Goal: Information Seeking & Learning: Find contact information

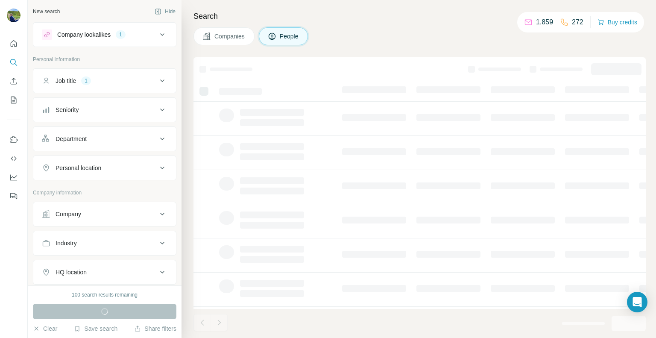
click at [145, 34] on div "Company lookalikes 1" at bounding box center [99, 34] width 115 height 10
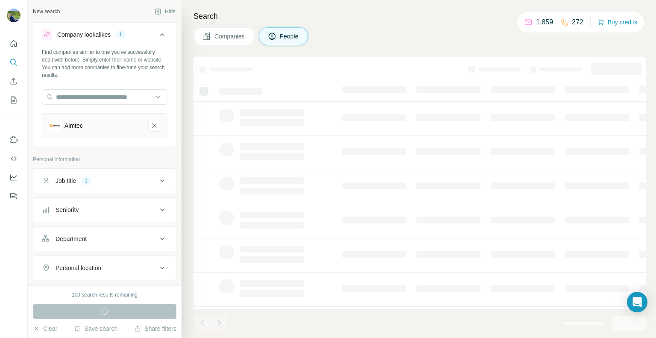
click at [157, 34] on icon at bounding box center [162, 34] width 10 height 10
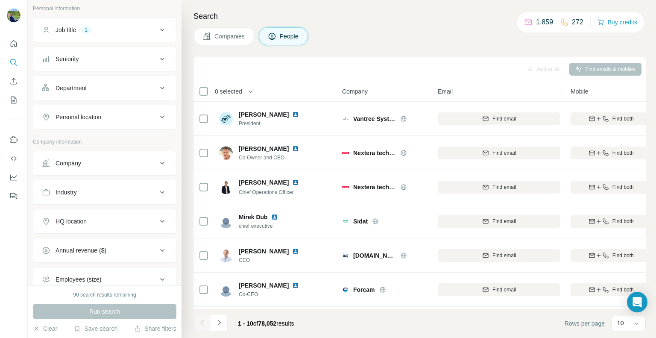
scroll to position [128, 0]
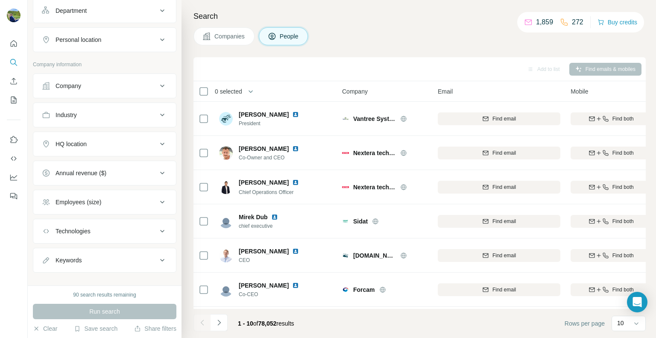
click at [112, 147] on button "HQ location" at bounding box center [104, 144] width 143 height 21
click at [106, 166] on input "text" at bounding box center [105, 165] width 126 height 15
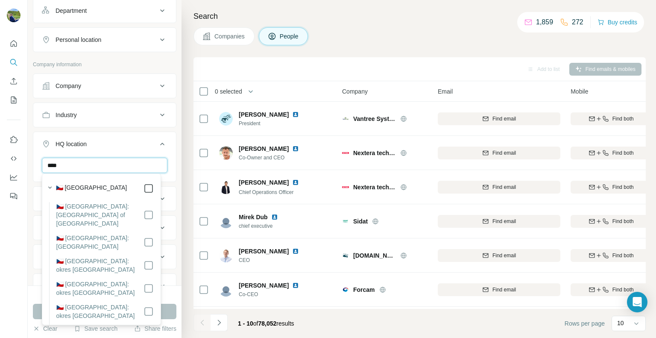
type input "****"
click at [160, 143] on icon at bounding box center [162, 144] width 4 height 3
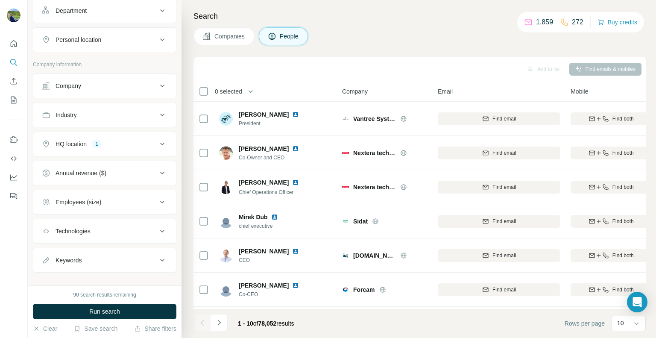
click at [124, 202] on div "Employees (size)" at bounding box center [99, 202] width 115 height 9
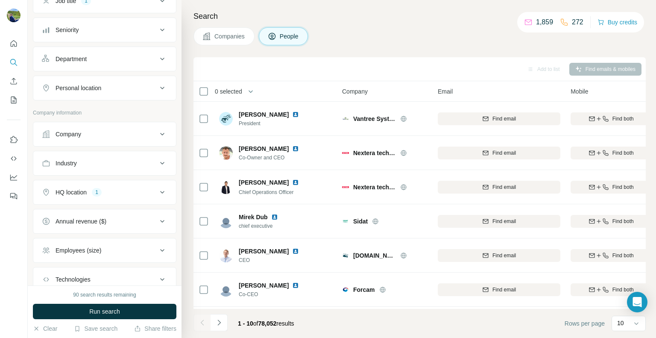
scroll to position [85, 0]
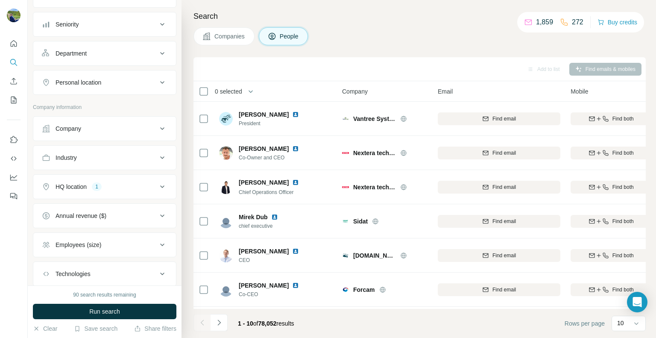
click at [121, 153] on div "Industry" at bounding box center [99, 157] width 115 height 9
click at [104, 178] on input at bounding box center [100, 178] width 106 height 9
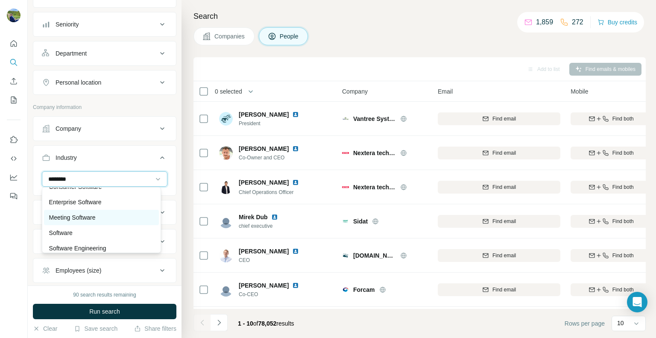
scroll to position [15, 0]
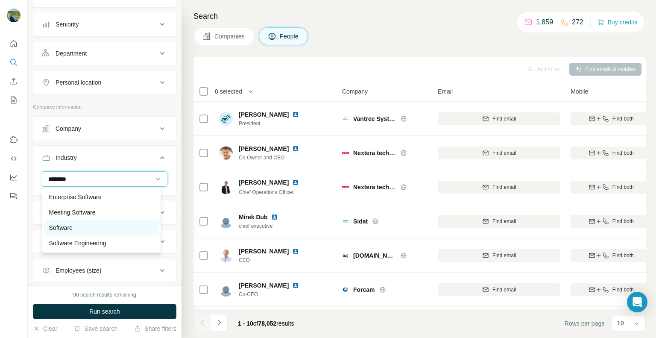
type input "********"
click at [82, 230] on div "Software" at bounding box center [101, 228] width 105 height 9
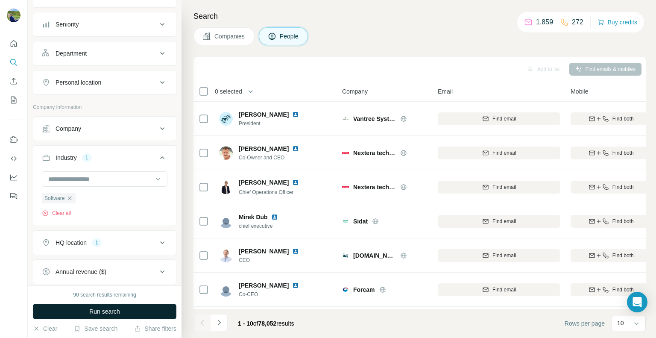
click at [119, 311] on span "Run search" at bounding box center [104, 311] width 31 height 9
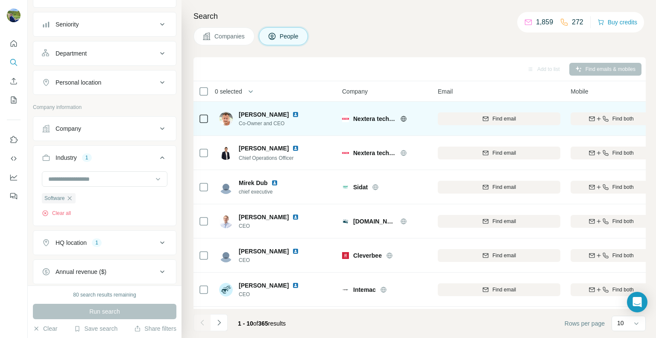
click at [404, 118] on icon at bounding box center [404, 118] width 6 height 0
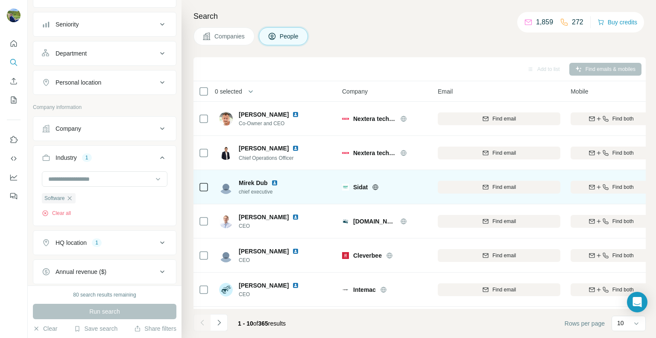
click at [378, 185] on icon at bounding box center [375, 187] width 7 height 7
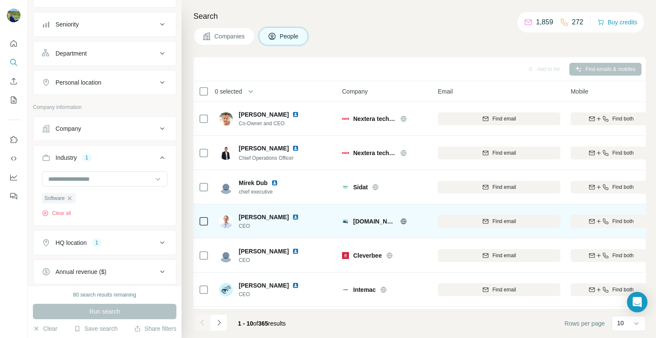
click at [400, 221] on icon at bounding box center [403, 221] width 7 height 7
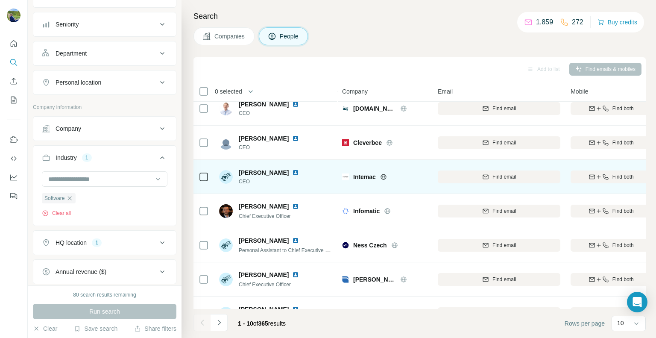
scroll to position [128, 0]
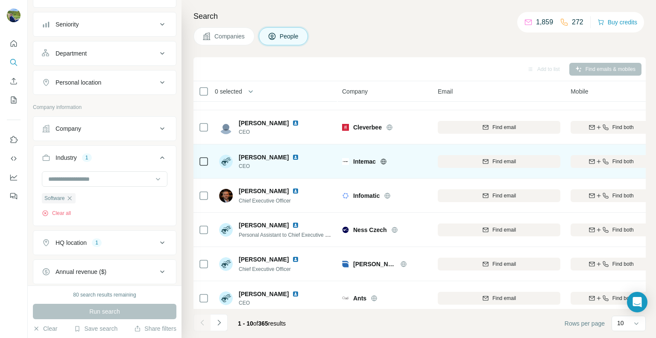
click at [385, 161] on icon at bounding box center [383, 161] width 7 height 7
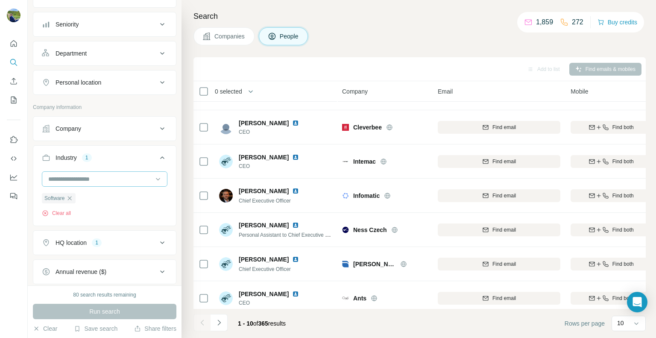
click at [72, 183] on div at bounding box center [100, 179] width 106 height 15
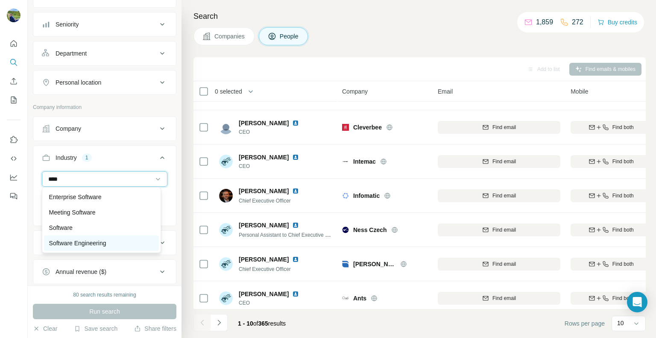
type input "****"
click at [100, 239] on p "Software Engineering" at bounding box center [77, 243] width 57 height 9
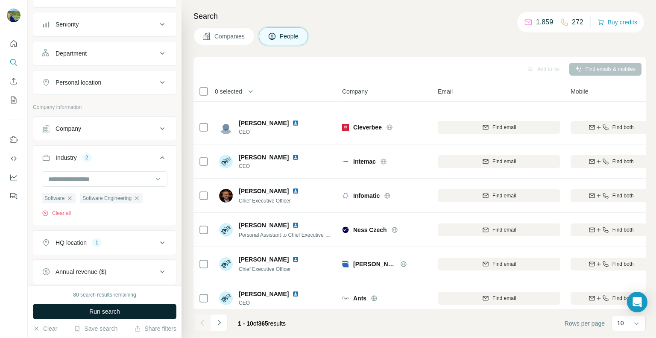
click at [138, 312] on button "Run search" at bounding box center [105, 311] width 144 height 15
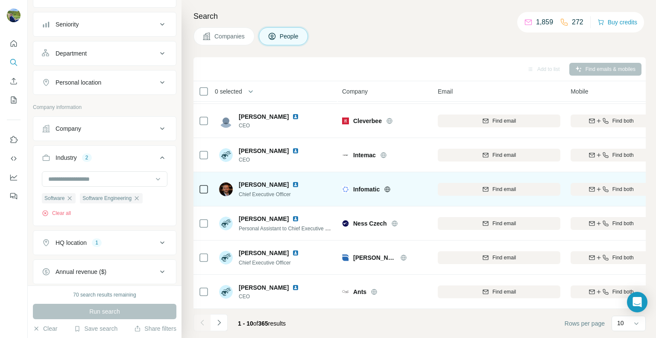
scroll to position [138, 0]
click at [389, 186] on icon at bounding box center [388, 189] width 6 height 6
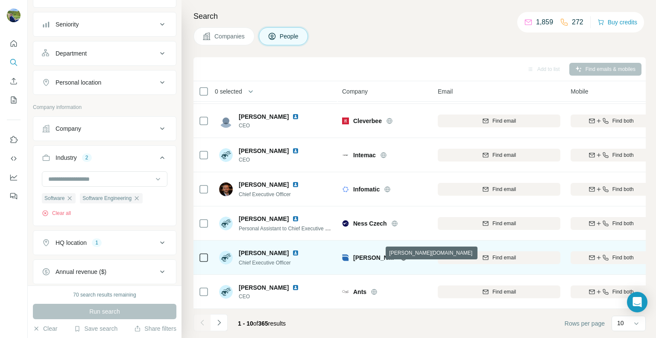
click at [400, 254] on icon at bounding box center [403, 257] width 7 height 7
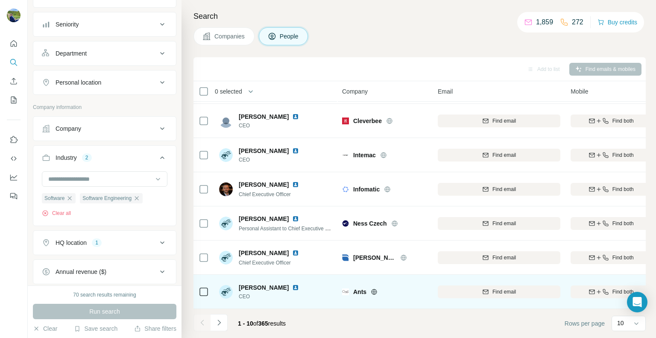
click at [376, 289] on icon at bounding box center [375, 292] width 6 height 6
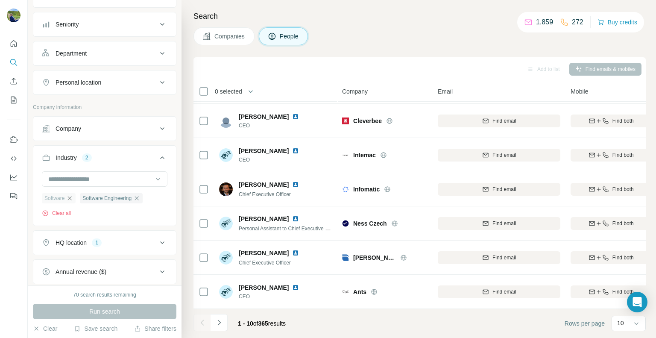
click at [72, 197] on icon "button" at bounding box center [69, 198] width 7 height 7
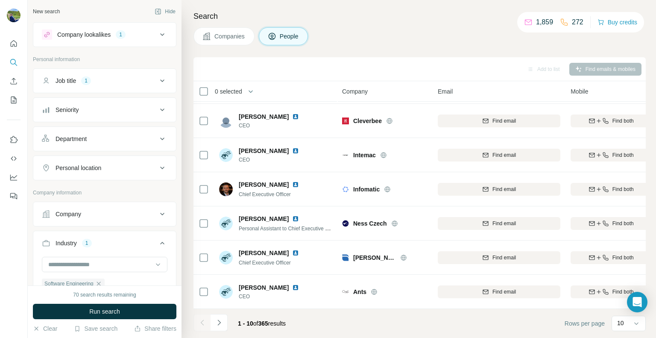
click at [100, 82] on div "Job title 1" at bounding box center [99, 81] width 115 height 9
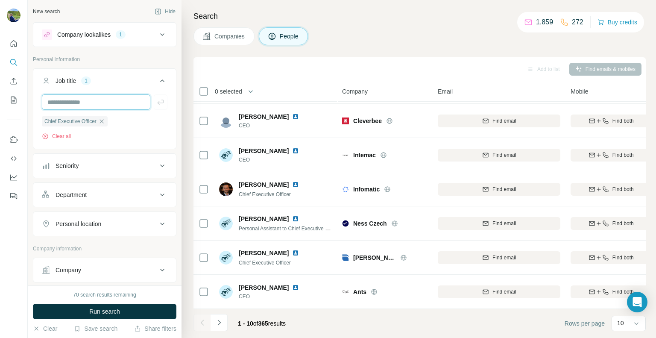
click at [99, 107] on input "text" at bounding box center [96, 101] width 109 height 15
type input "**********"
click at [156, 104] on icon "button" at bounding box center [160, 102] width 9 height 9
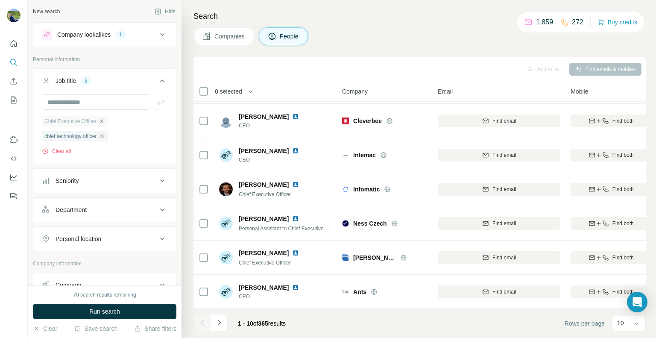
click at [105, 121] on icon "button" at bounding box center [101, 121] width 7 height 7
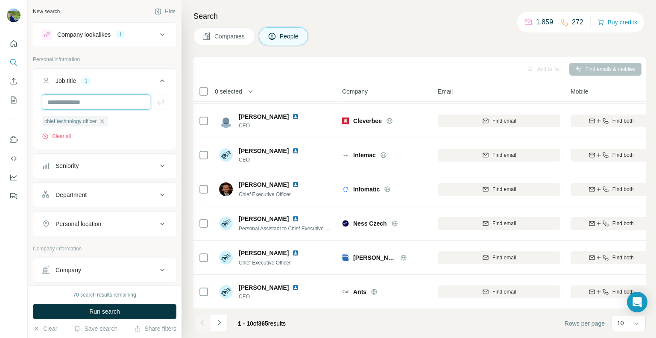
click at [87, 104] on input "text" at bounding box center [96, 101] width 109 height 15
type input "***"
click at [156, 102] on icon "button" at bounding box center [160, 102] width 9 height 9
click at [157, 32] on icon at bounding box center [162, 34] width 10 height 10
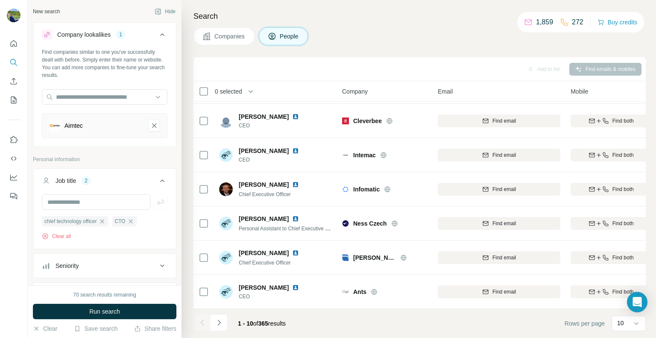
click at [152, 126] on icon "Aimtec-remove-button" at bounding box center [154, 126] width 4 height 4
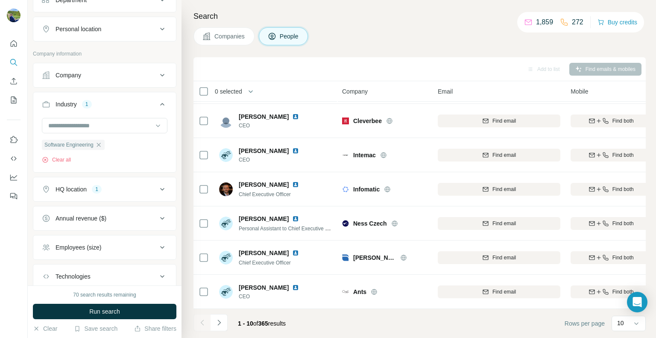
scroll to position [316, 0]
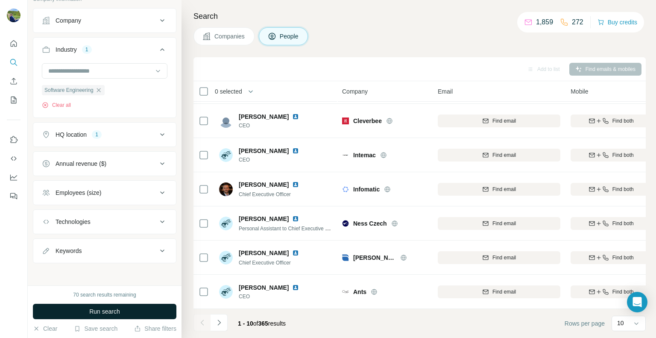
click at [131, 313] on button "Run search" at bounding box center [105, 311] width 144 height 15
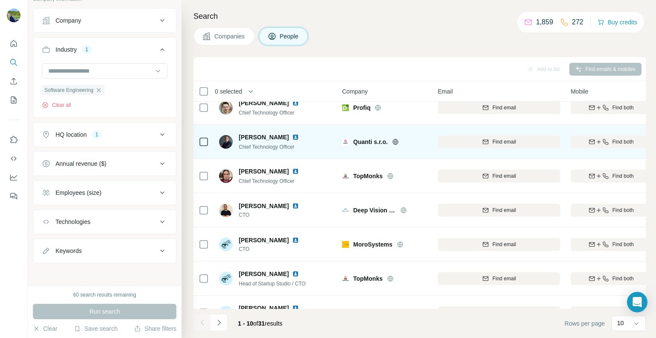
scroll to position [128, 0]
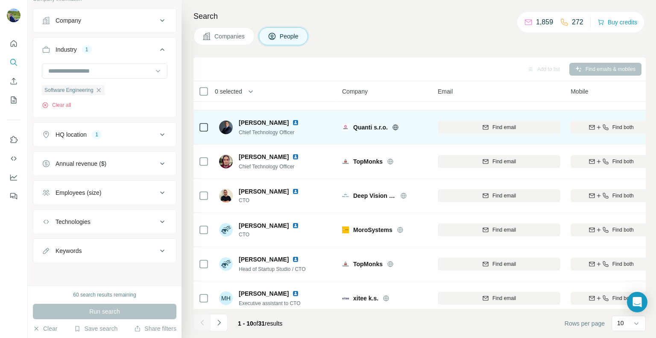
click at [396, 128] on icon at bounding box center [395, 127] width 7 height 7
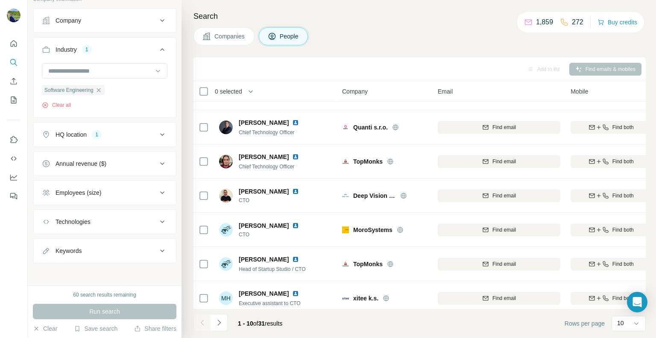
click at [106, 190] on div "Employees (size)" at bounding box center [99, 192] width 115 height 9
click at [47, 254] on icon at bounding box center [47, 259] width 10 height 10
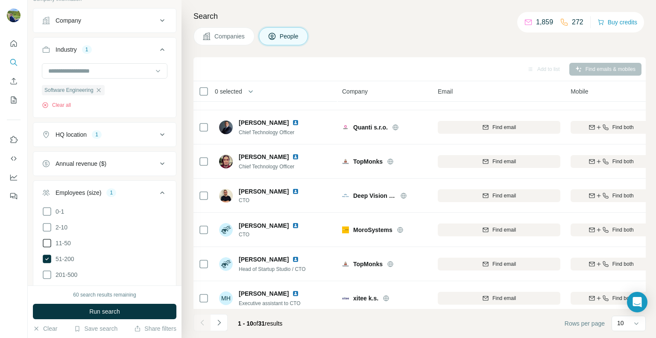
click at [46, 241] on icon at bounding box center [47, 243] width 10 height 10
click at [97, 312] on span "Run search" at bounding box center [104, 311] width 31 height 9
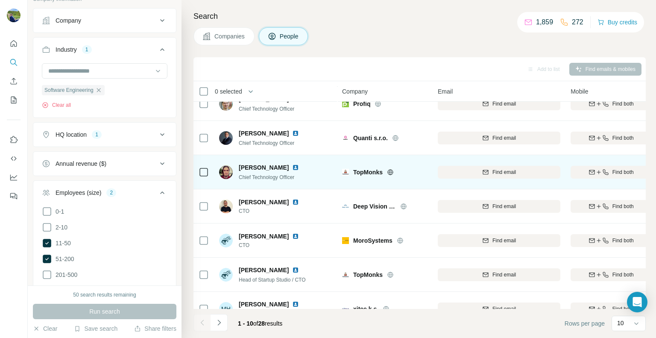
scroll to position [128, 0]
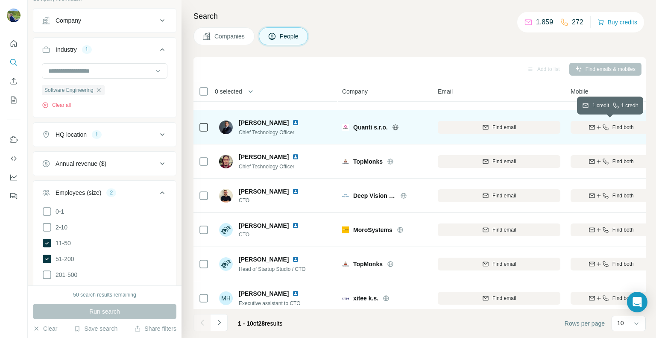
click at [615, 125] on span "Find both" at bounding box center [623, 128] width 21 height 8
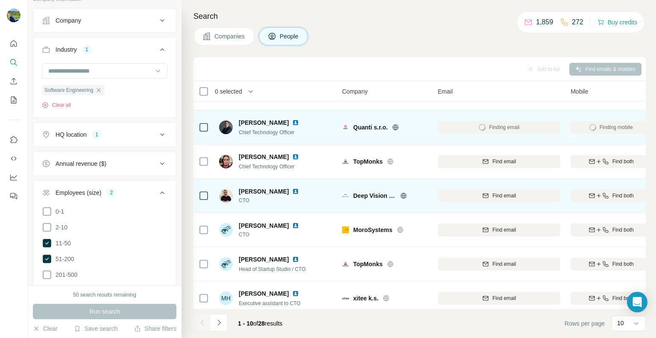
click at [402, 197] on icon at bounding box center [403, 195] width 7 height 7
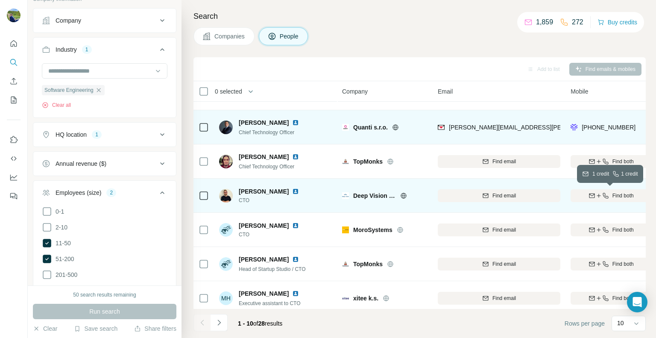
click at [621, 194] on span "Find both" at bounding box center [623, 196] width 21 height 8
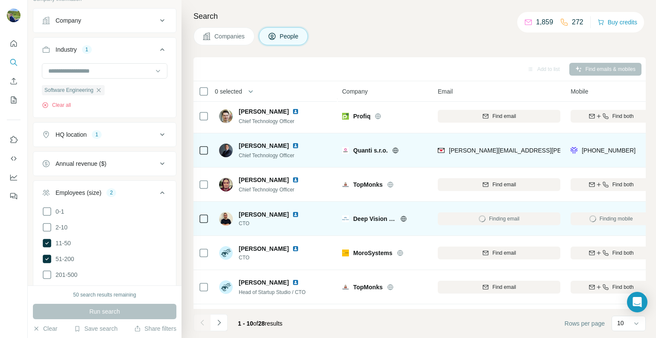
scroll to position [96, 0]
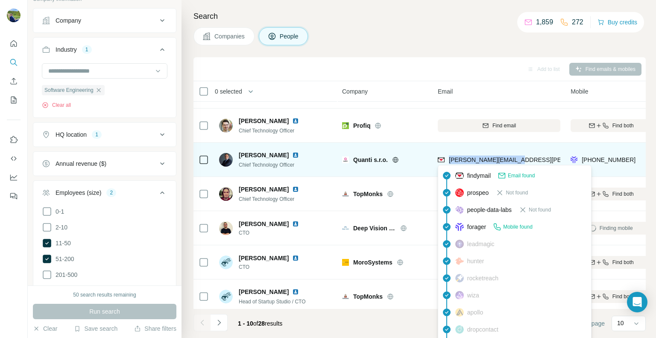
drag, startPoint x: 515, startPoint y: 160, endPoint x: 447, endPoint y: 159, distance: 67.5
click at [447, 159] on div "[PERSON_NAME][EMAIL_ADDRESS][PERSON_NAME][DOMAIN_NAME]" at bounding box center [499, 160] width 123 height 24
copy span "[PERSON_NAME][EMAIL_ADDRESS][PERSON_NAME][DOMAIN_NAME]"
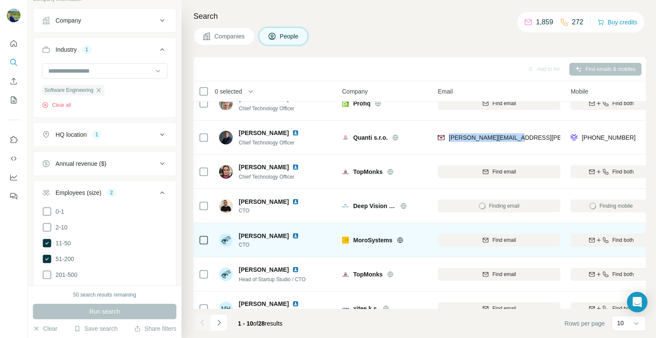
scroll to position [138, 0]
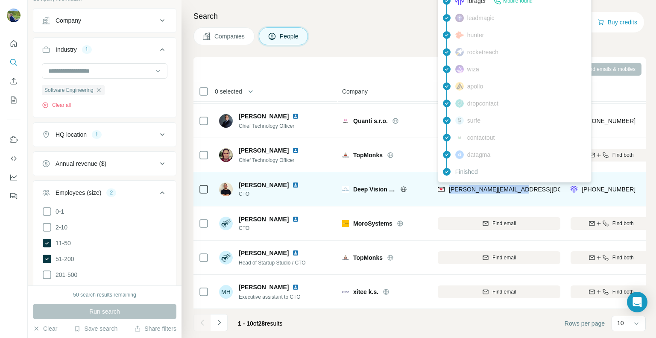
drag, startPoint x: 517, startPoint y: 185, endPoint x: 449, endPoint y: 187, distance: 68.0
click at [449, 187] on div "[PERSON_NAME][EMAIL_ADDRESS][DOMAIN_NAME]" at bounding box center [499, 189] width 123 height 24
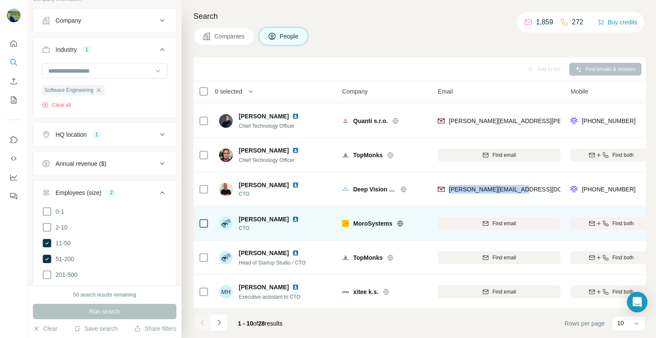
copy span "[PERSON_NAME][EMAIL_ADDRESS][DOMAIN_NAME]"
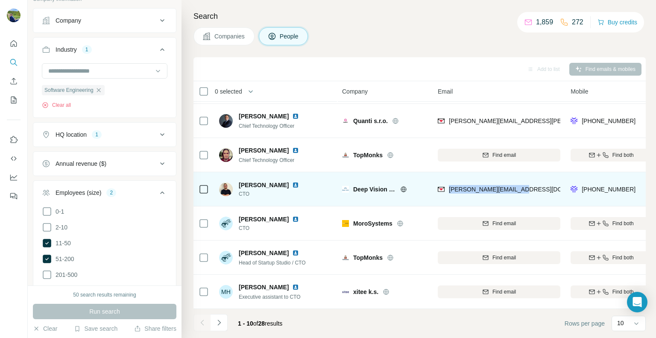
drag, startPoint x: 233, startPoint y: 179, endPoint x: 285, endPoint y: 180, distance: 51.3
click at [285, 181] on div "[PERSON_NAME] CTO" at bounding box center [264, 189] width 90 height 17
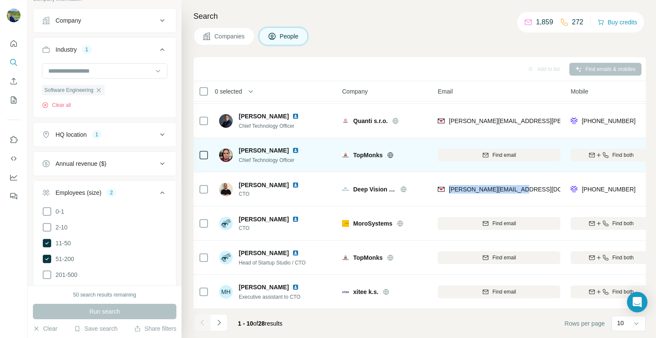
copy div "[PERSON_NAME]"
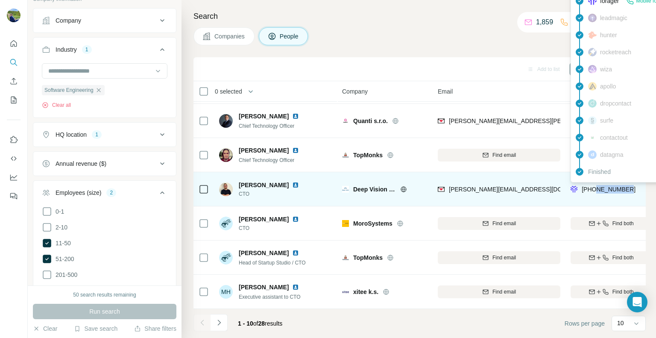
drag, startPoint x: 634, startPoint y: 185, endPoint x: 598, endPoint y: 185, distance: 35.5
click at [598, 185] on div "[PHONE_NUMBER]" at bounding box center [611, 189] width 81 height 24
copy span "720403072"
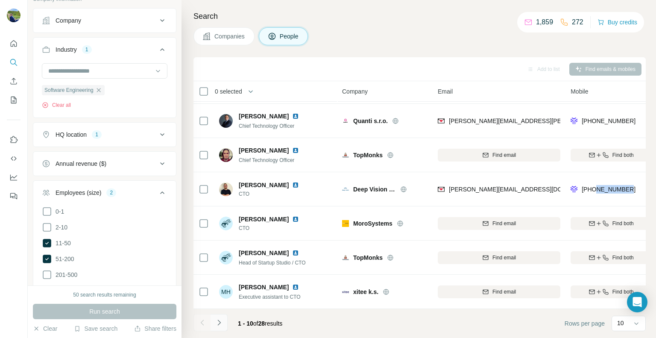
click at [221, 324] on icon "Navigate to next page" at bounding box center [219, 322] width 9 height 9
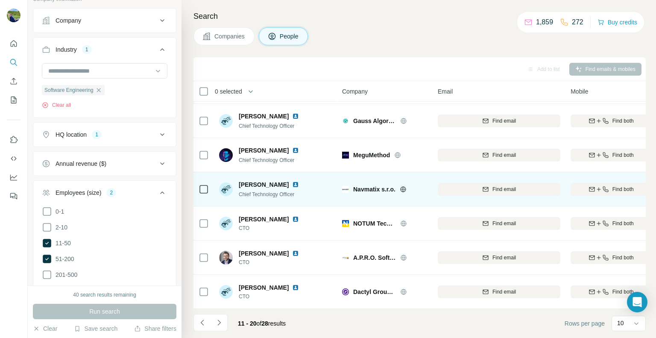
scroll to position [0, 0]
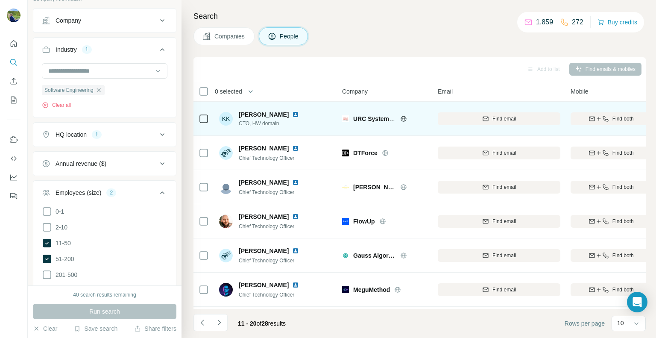
click at [404, 116] on icon at bounding box center [404, 119] width 2 height 6
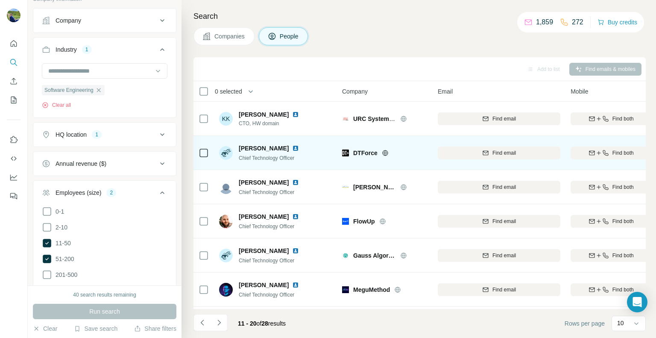
click at [385, 152] on icon at bounding box center [385, 153] width 7 height 7
click at [599, 151] on icon "button" at bounding box center [599, 153] width 0 height 4
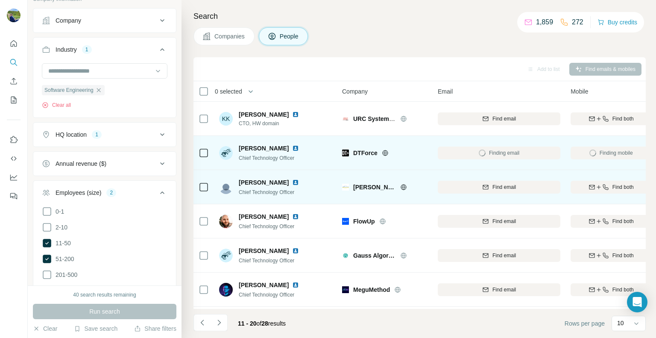
click at [403, 185] on icon at bounding box center [404, 187] width 2 height 6
click at [622, 188] on span "Find both" at bounding box center [623, 187] width 21 height 8
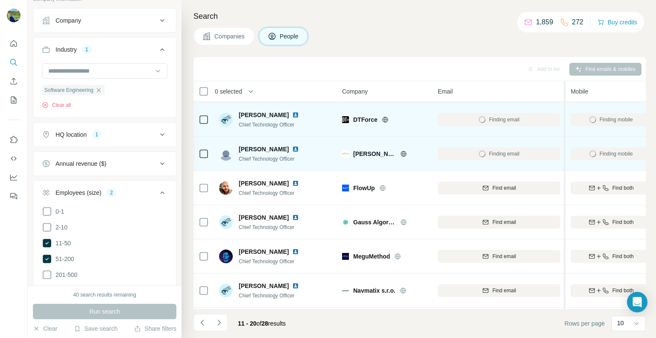
scroll to position [43, 0]
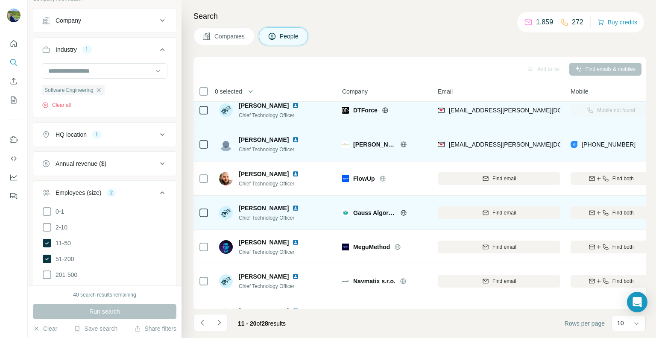
click at [404, 211] on icon at bounding box center [403, 212] width 7 height 7
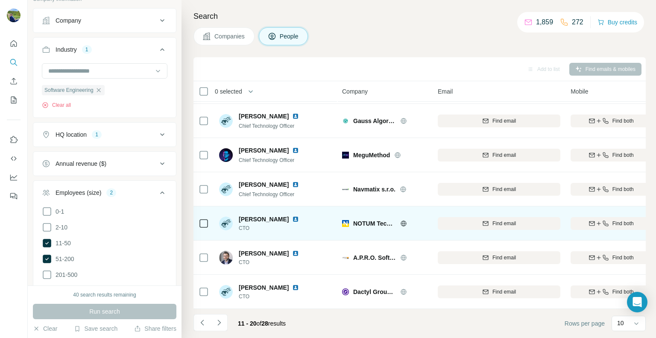
scroll to position [138, 0]
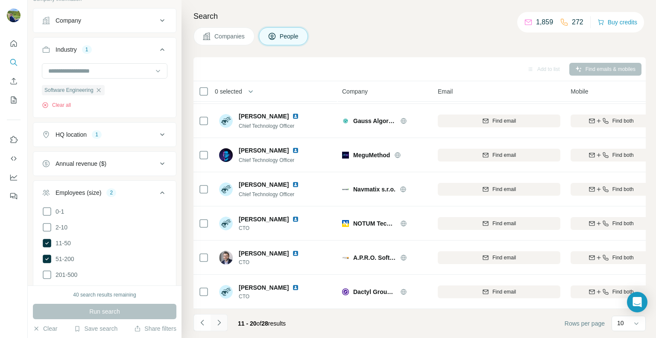
click at [222, 325] on icon "Navigate to next page" at bounding box center [219, 322] width 9 height 9
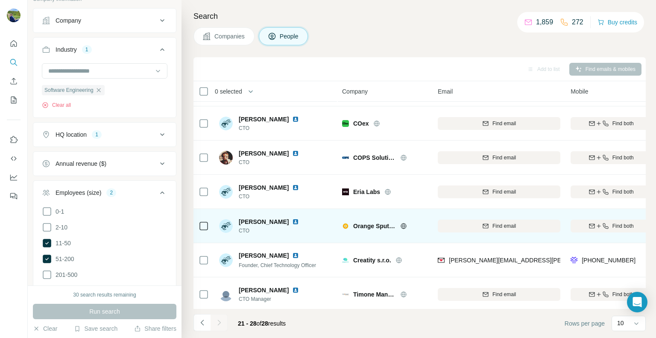
scroll to position [0, 0]
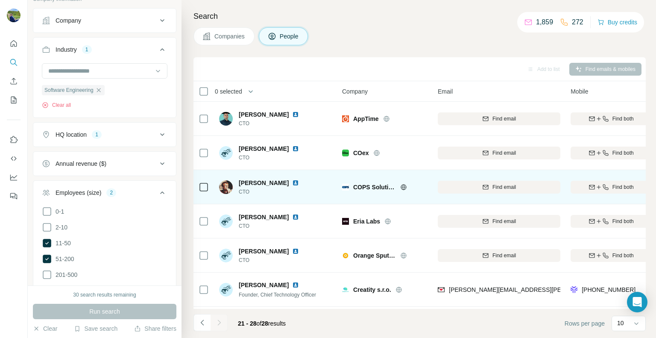
click at [405, 186] on icon at bounding box center [403, 187] width 7 height 7
click at [614, 190] on span "Find both" at bounding box center [623, 187] width 21 height 8
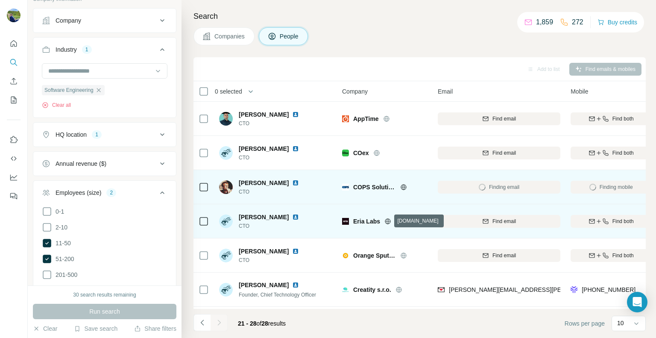
click at [387, 218] on icon at bounding box center [388, 221] width 7 height 7
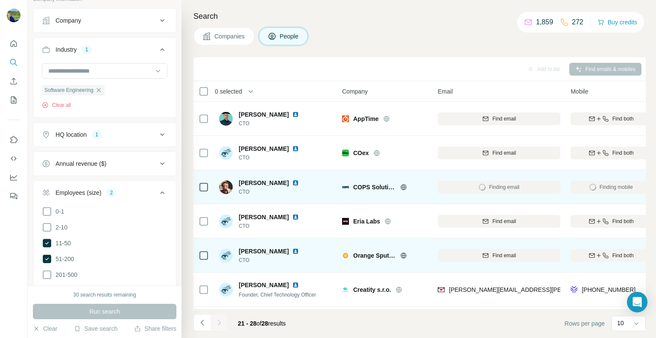
click at [403, 254] on icon at bounding box center [403, 255] width 7 height 7
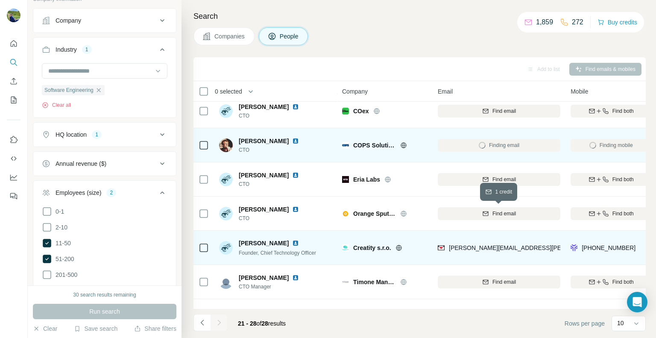
scroll to position [70, 0]
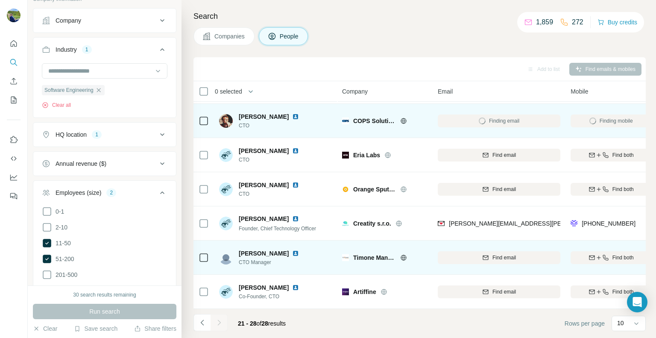
click at [406, 255] on icon at bounding box center [404, 258] width 6 height 6
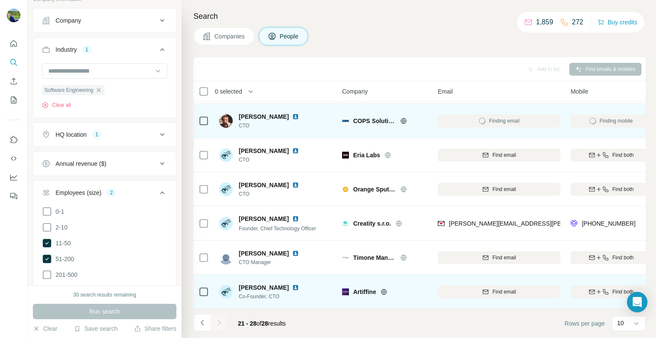
click at [385, 288] on icon at bounding box center [384, 291] width 7 height 7
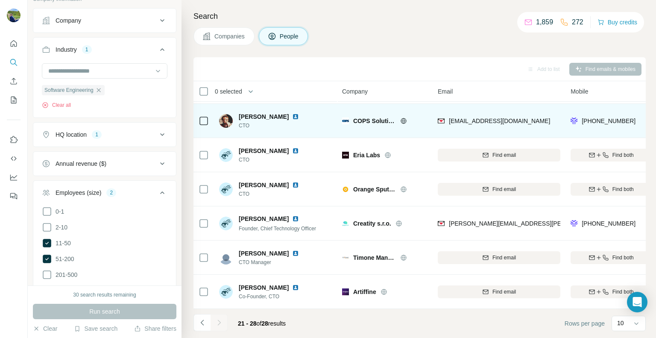
click at [88, 132] on div "HQ location 1" at bounding box center [99, 134] width 115 height 9
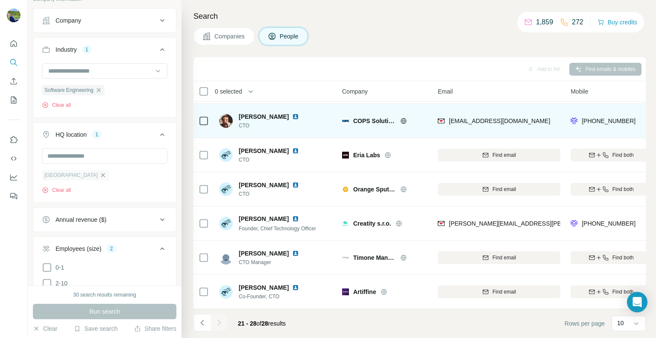
click at [100, 176] on icon "button" at bounding box center [103, 175] width 7 height 7
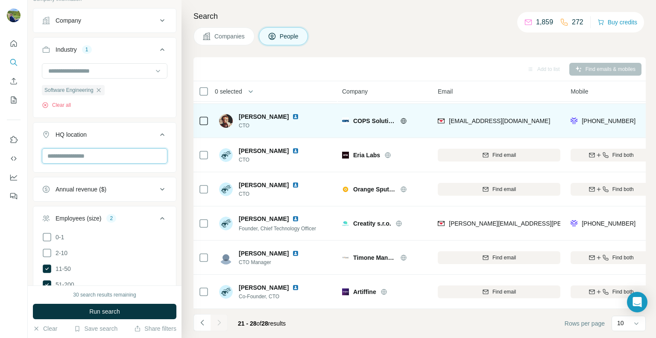
click at [85, 154] on input "text" at bounding box center [105, 155] width 126 height 15
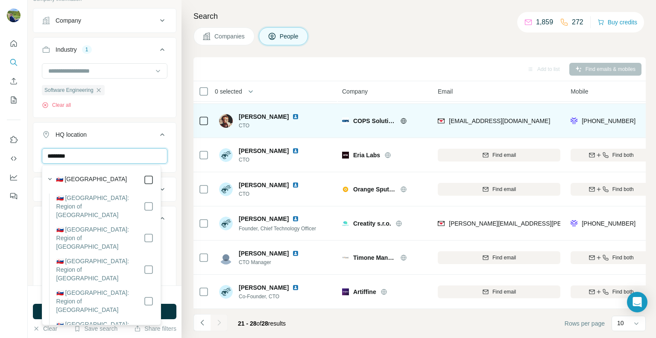
type input "********"
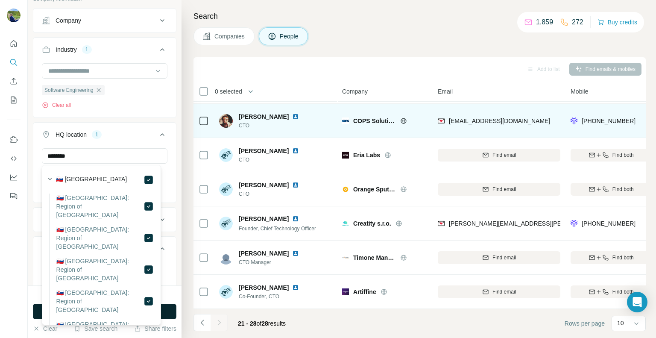
click at [174, 311] on button "Run search" at bounding box center [105, 311] width 144 height 15
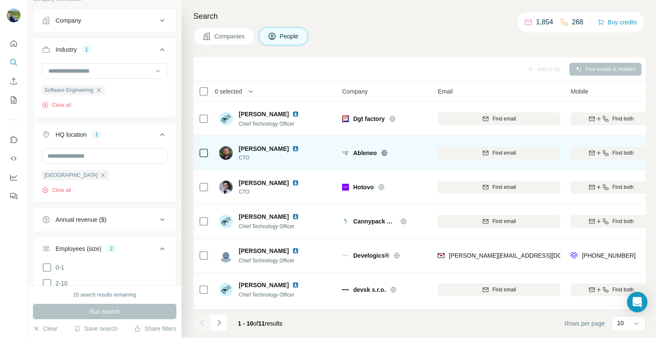
click at [384, 153] on icon at bounding box center [384, 153] width 7 height 7
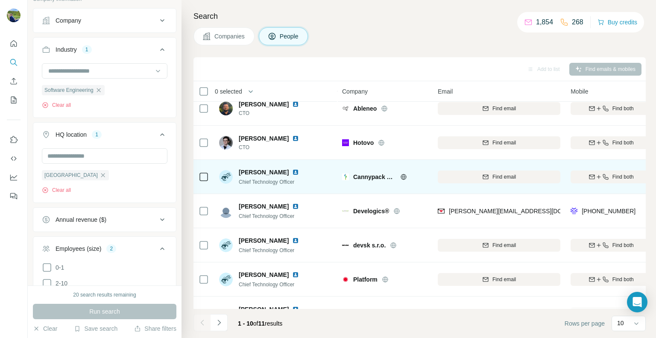
scroll to position [85, 0]
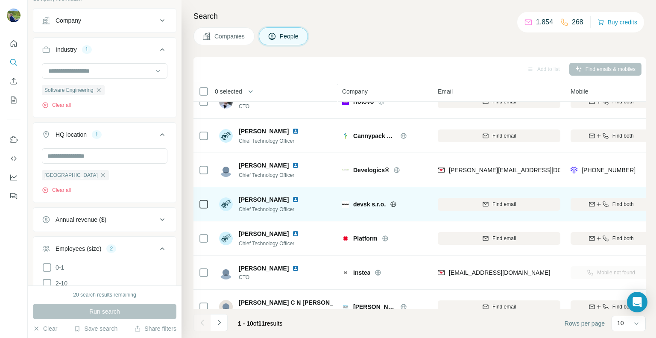
click at [395, 203] on icon at bounding box center [394, 204] width 2 height 6
click at [594, 203] on icon "button" at bounding box center [592, 204] width 7 height 7
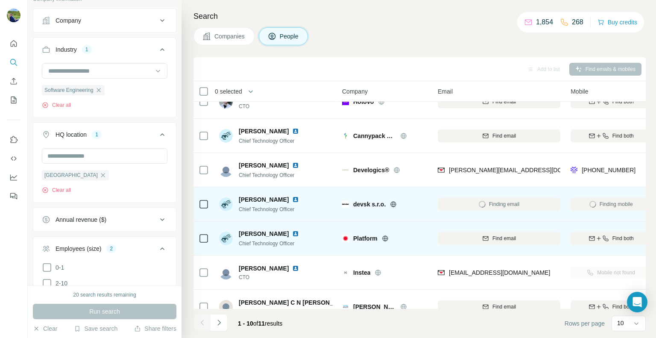
click at [386, 237] on icon at bounding box center [385, 238] width 7 height 7
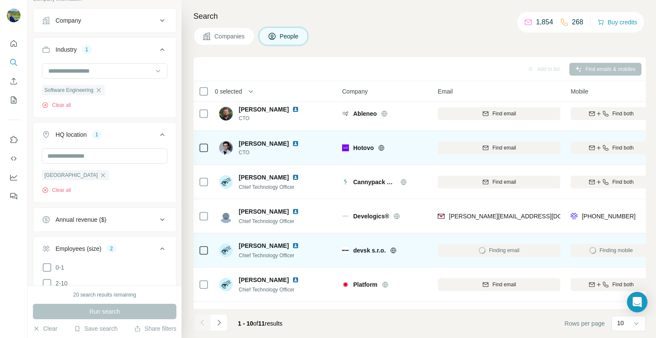
scroll to position [0, 0]
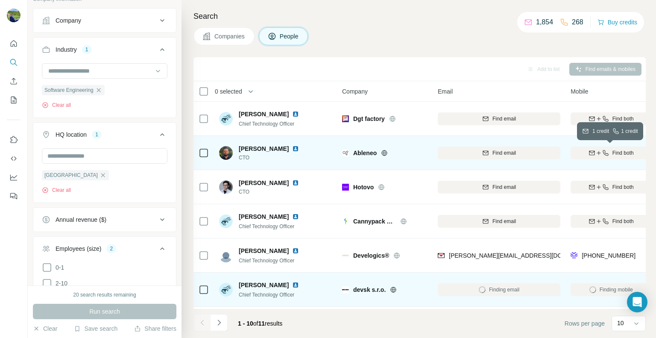
click at [617, 152] on span "Find both" at bounding box center [623, 153] width 21 height 8
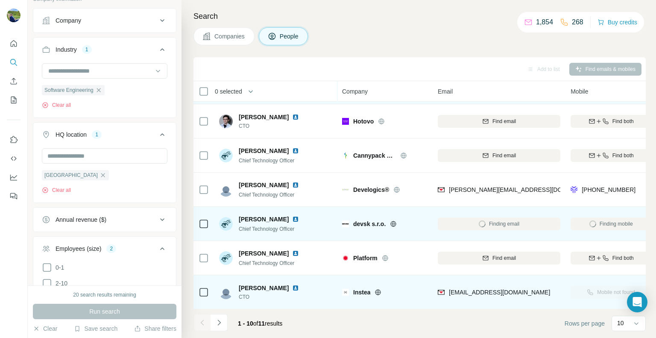
scroll to position [138, 0]
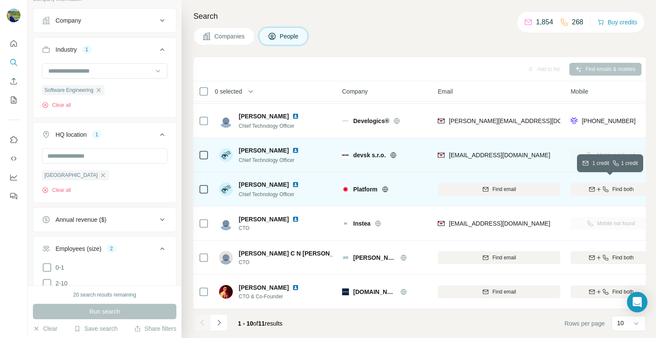
click at [619, 185] on span "Find both" at bounding box center [623, 189] width 21 height 8
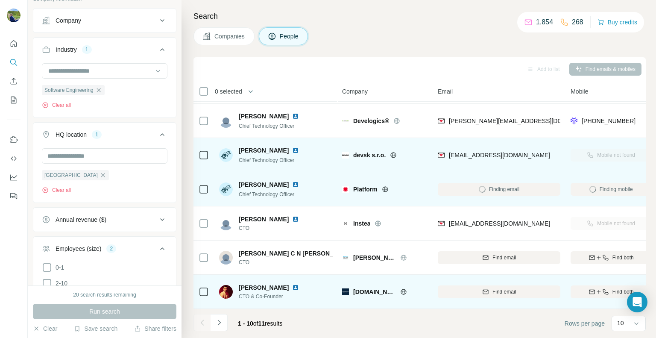
click at [400, 288] on icon at bounding box center [403, 291] width 7 height 7
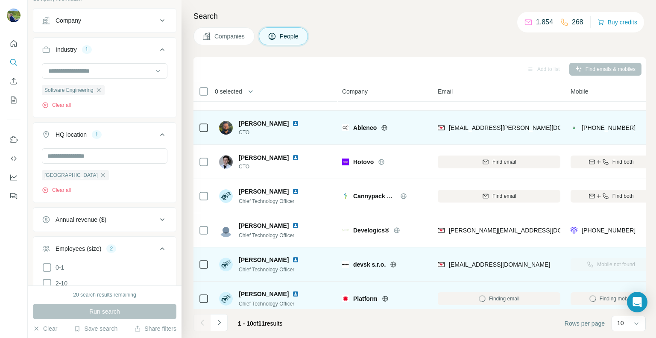
scroll to position [0, 0]
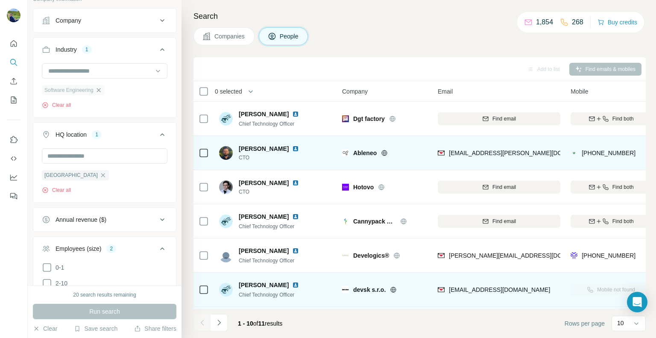
click at [100, 90] on icon "button" at bounding box center [98, 90] width 7 height 7
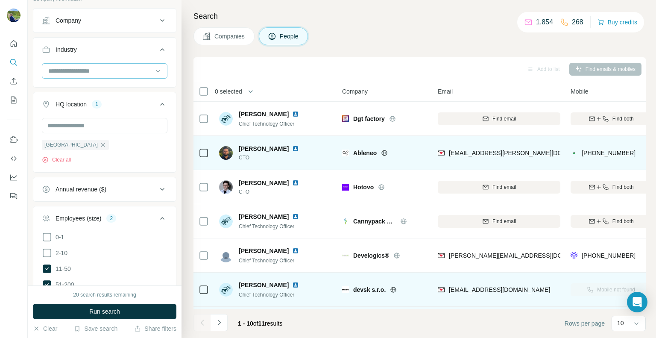
click at [94, 72] on input at bounding box center [100, 70] width 106 height 9
click at [70, 67] on input at bounding box center [100, 70] width 106 height 9
click at [77, 68] on input at bounding box center [100, 70] width 106 height 9
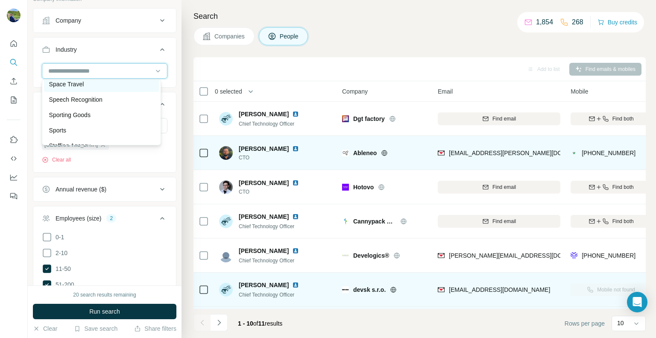
scroll to position [8233, 0]
click at [75, 85] on div "Software" at bounding box center [101, 81] width 105 height 9
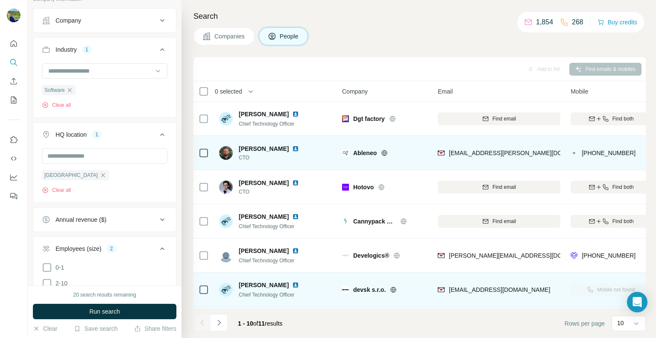
click at [115, 313] on span "Run search" at bounding box center [104, 311] width 31 height 9
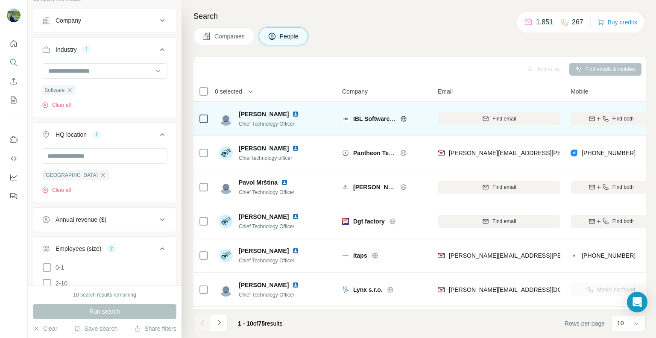
click at [405, 118] on icon at bounding box center [404, 119] width 2 height 6
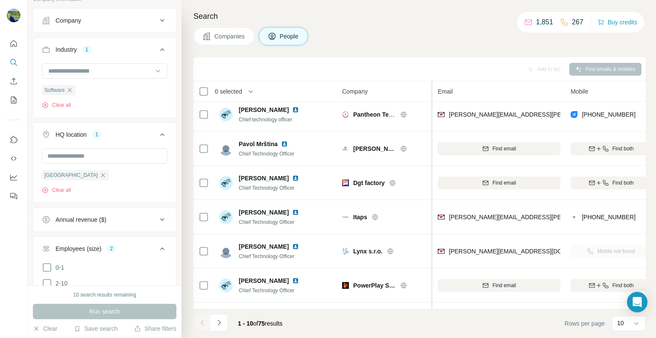
scroll to position [138, 0]
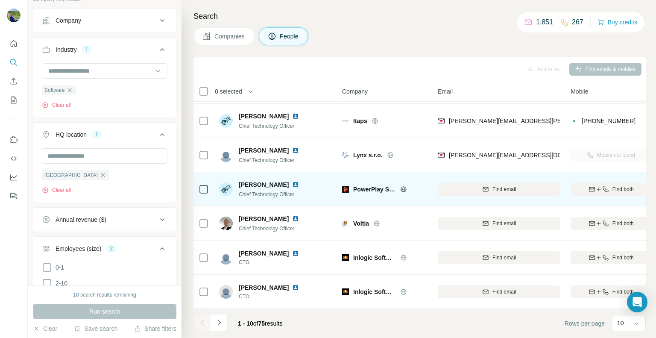
click at [403, 186] on icon at bounding box center [404, 189] width 2 height 6
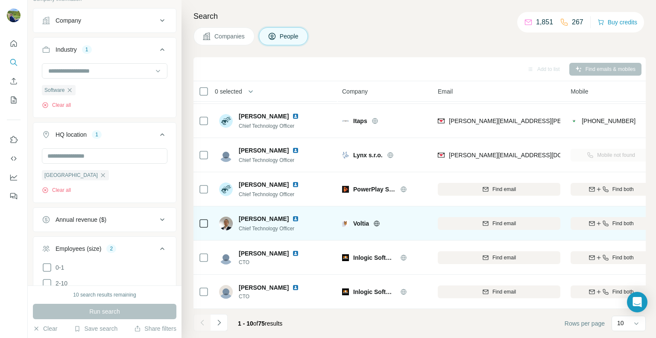
click at [376, 220] on icon at bounding box center [377, 223] width 7 height 7
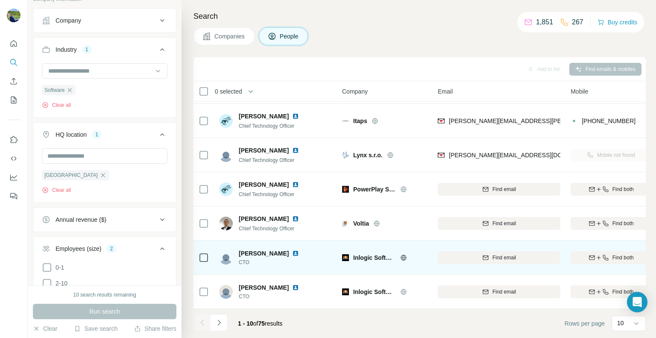
click at [405, 255] on icon at bounding box center [404, 258] width 6 height 6
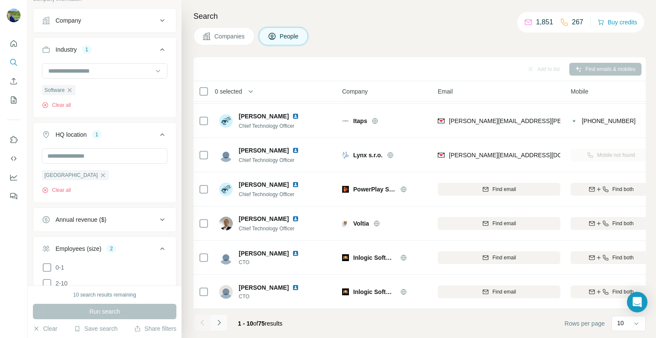
click at [222, 321] on icon "Navigate to next page" at bounding box center [219, 322] width 9 height 9
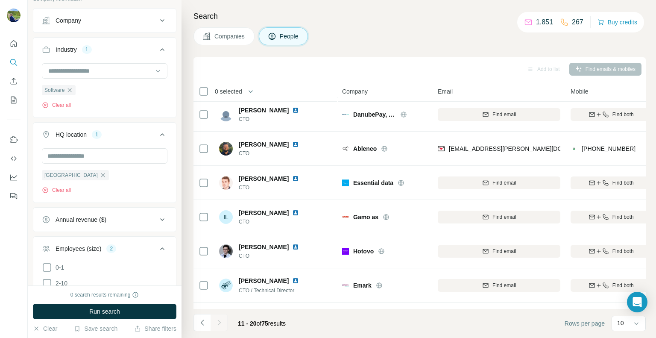
scroll to position [0, 0]
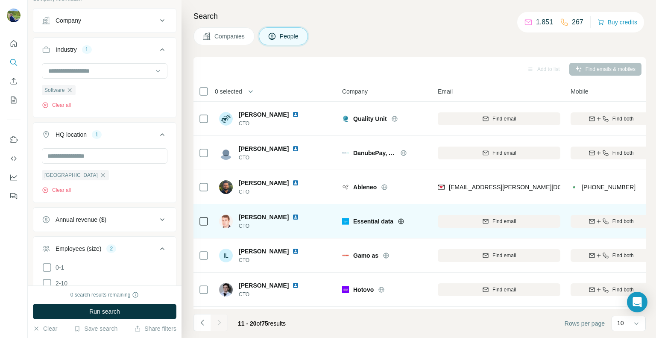
click at [404, 220] on div at bounding box center [411, 221] width 27 height 7
click at [402, 220] on icon at bounding box center [401, 221] width 2 height 6
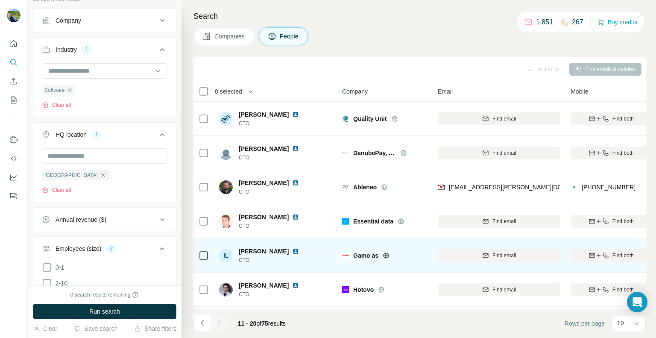
click at [386, 253] on icon at bounding box center [387, 256] width 2 height 6
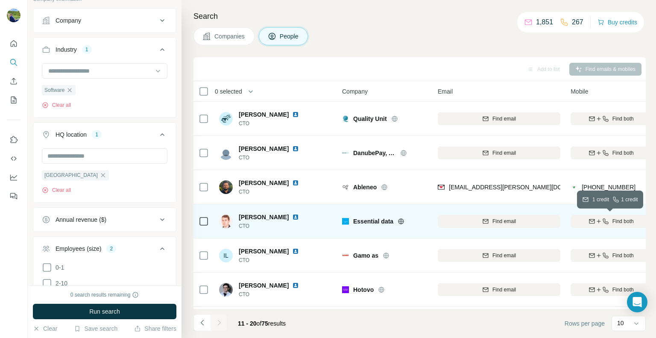
click at [615, 220] on span "Find both" at bounding box center [623, 222] width 21 height 8
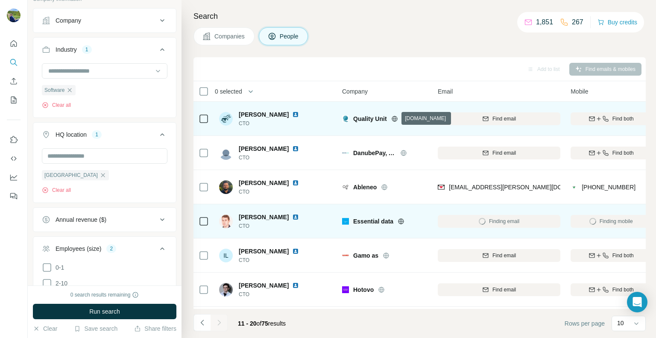
click at [395, 117] on icon at bounding box center [394, 118] width 7 height 7
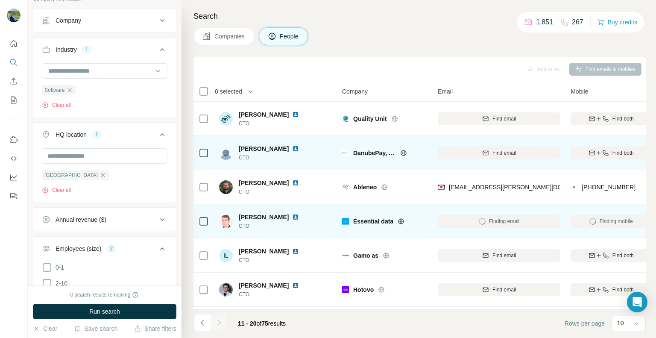
click at [402, 153] on icon at bounding box center [403, 153] width 7 height 7
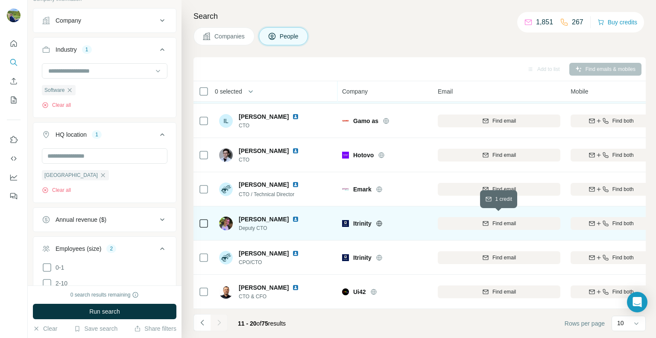
scroll to position [138, 0]
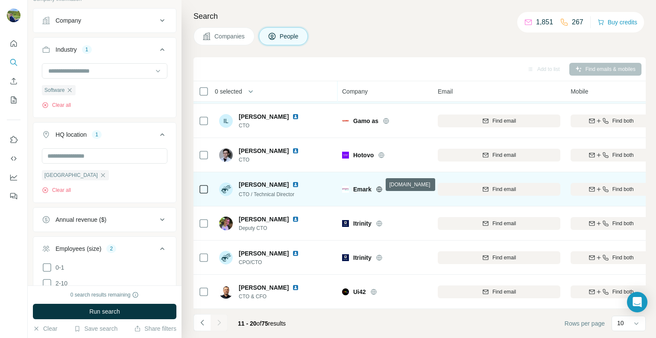
click at [379, 186] on icon at bounding box center [379, 189] width 7 height 7
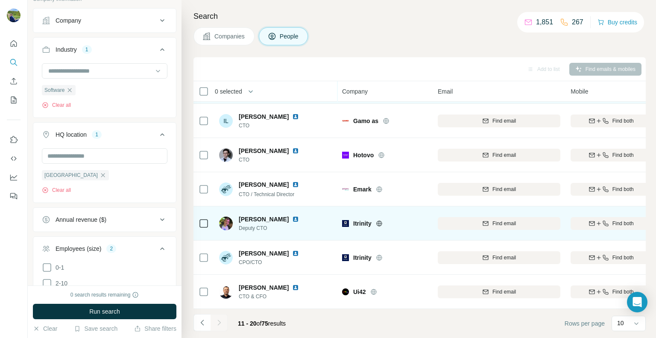
click at [382, 221] on icon at bounding box center [380, 224] width 6 height 6
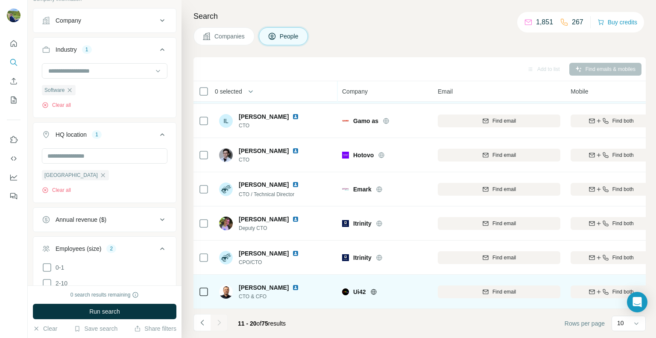
click at [377, 289] on icon at bounding box center [374, 292] width 6 height 6
click at [611, 288] on div "Find both" at bounding box center [611, 292] width 81 height 8
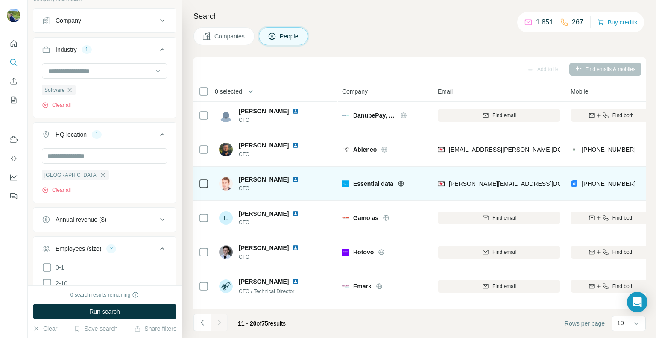
scroll to position [0, 0]
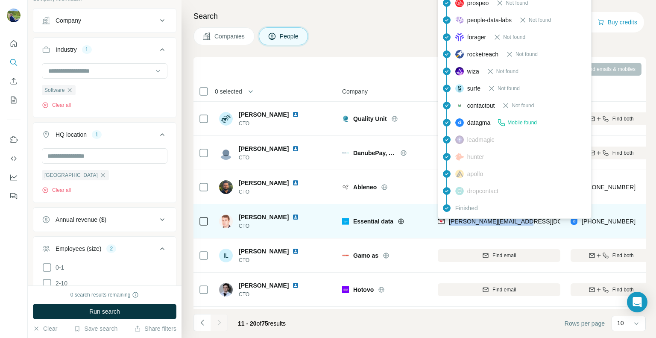
drag, startPoint x: 525, startPoint y: 221, endPoint x: 449, endPoint y: 224, distance: 76.1
click at [449, 224] on div "[PERSON_NAME][EMAIL_ADDRESS][DOMAIN_NAME]" at bounding box center [499, 221] width 123 height 24
copy span "[PERSON_NAME][EMAIL_ADDRESS][DOMAIN_NAME]"
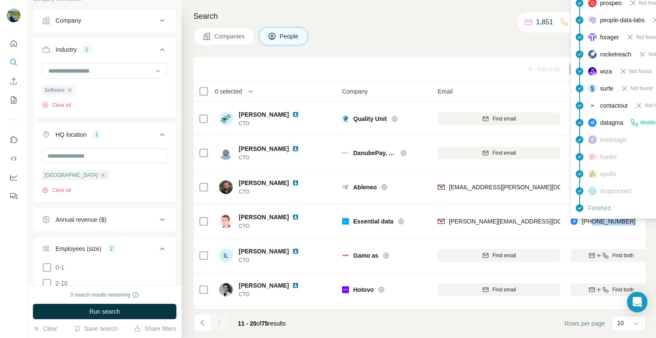
drag, startPoint x: 636, startPoint y: 222, endPoint x: 593, endPoint y: 224, distance: 43.2
click at [593, 224] on div "[PHONE_NUMBER]" at bounding box center [611, 221] width 81 height 24
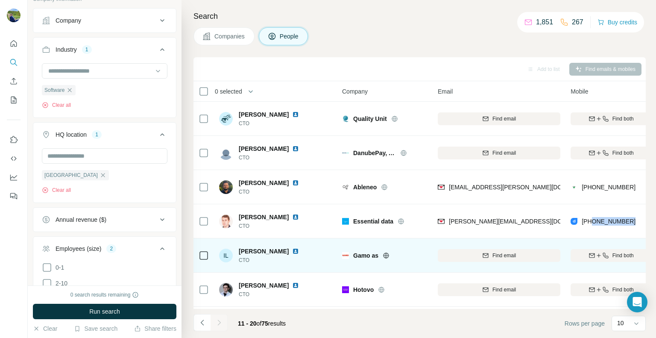
copy span "15157142264"
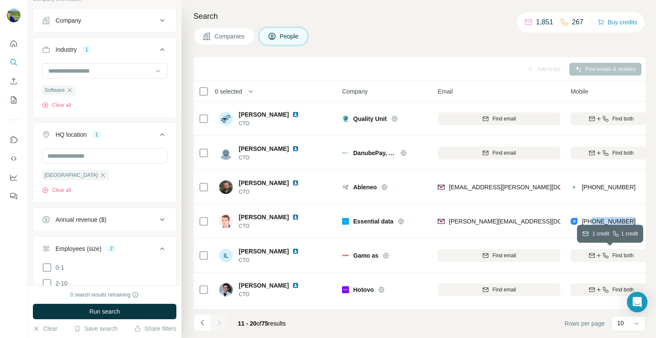
scroll to position [138, 0]
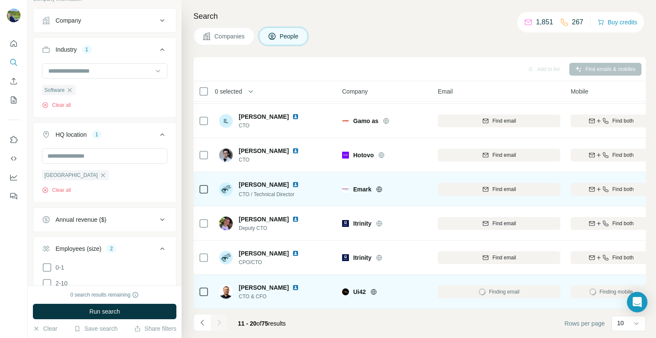
click at [379, 186] on icon at bounding box center [379, 189] width 7 height 7
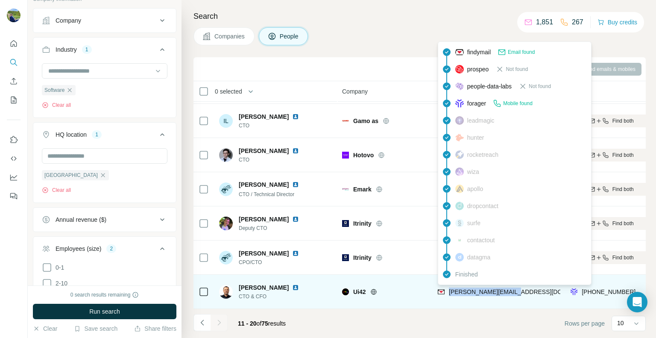
drag, startPoint x: 529, startPoint y: 287, endPoint x: 450, endPoint y: 292, distance: 79.7
click at [450, 292] on div "[PERSON_NAME][EMAIL_ADDRESS][DOMAIN_NAME]" at bounding box center [499, 292] width 123 height 24
copy span "[PERSON_NAME][EMAIL_ADDRESS][DOMAIN_NAME]"
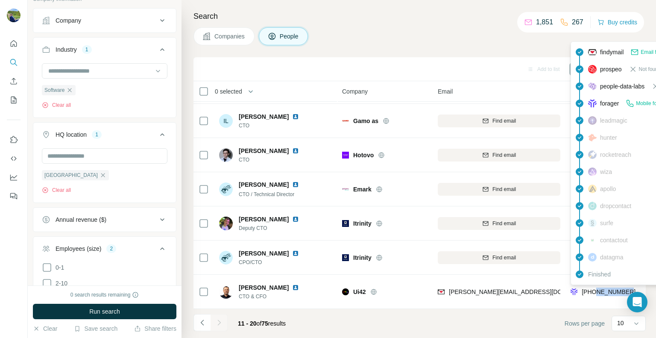
drag, startPoint x: 636, startPoint y: 286, endPoint x: 597, endPoint y: 289, distance: 38.2
click at [597, 289] on div "[PHONE_NUMBER]" at bounding box center [611, 292] width 81 height 24
copy span "905403730"
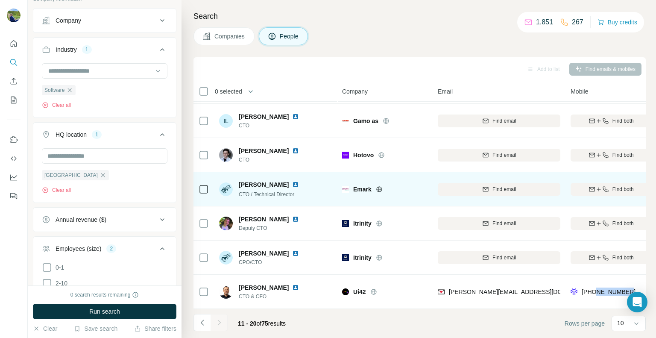
scroll to position [0, 0]
